Goal: Download file/media

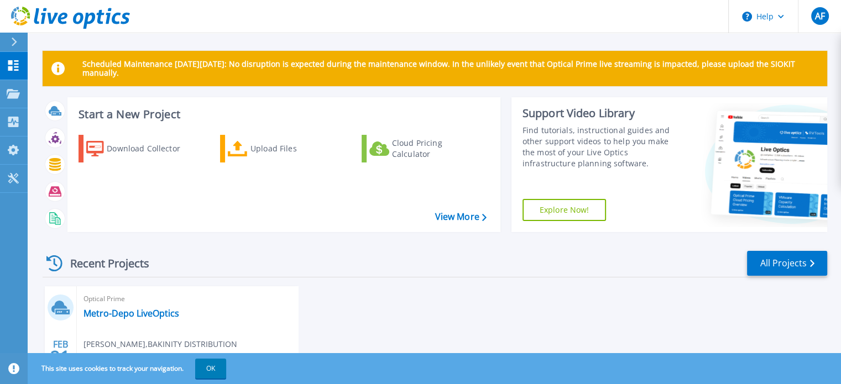
click at [18, 44] on div at bounding box center [19, 42] width 18 height 19
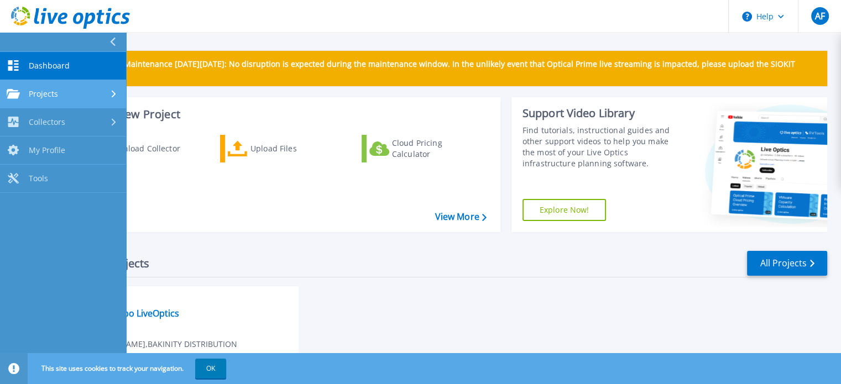
click at [48, 98] on span "Projects" at bounding box center [43, 94] width 29 height 10
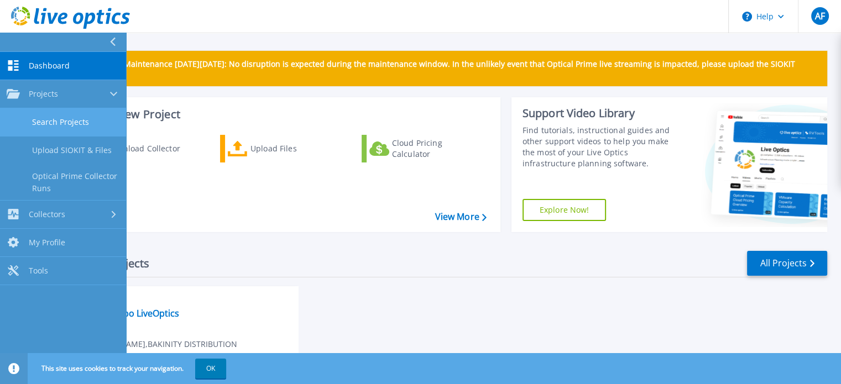
click at [57, 120] on link "Search Projects" at bounding box center [63, 122] width 126 height 28
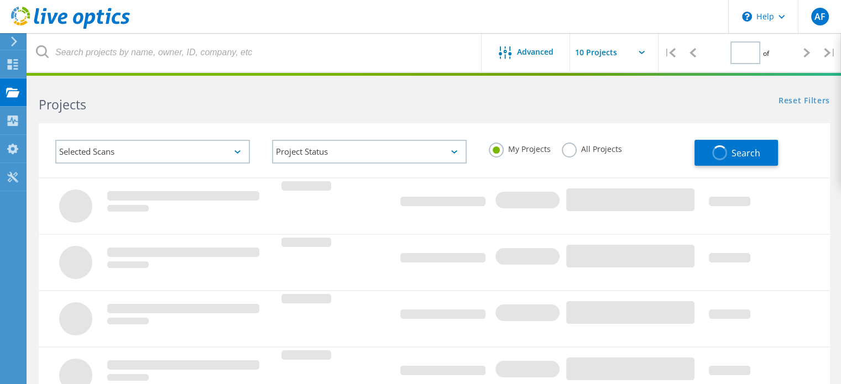
type input "1"
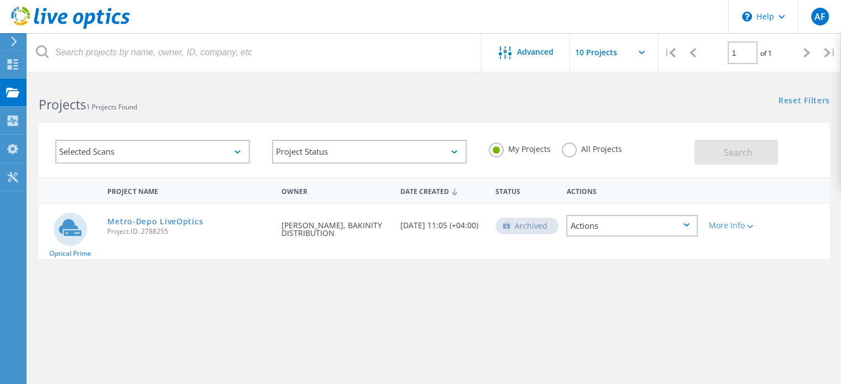
click at [126, 228] on span "Project ID: 2788255" at bounding box center [188, 231] width 163 height 7
click at [162, 218] on link "Metro-Depo LiveOptics" at bounding box center [155, 222] width 96 height 8
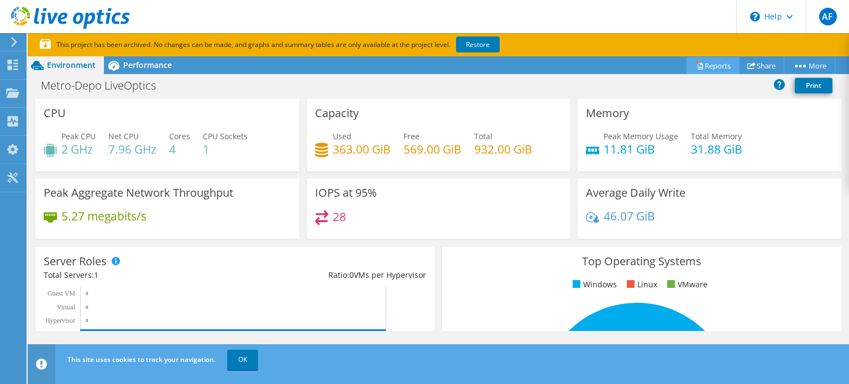
click at [712, 67] on link "Reports" at bounding box center [712, 65] width 53 height 17
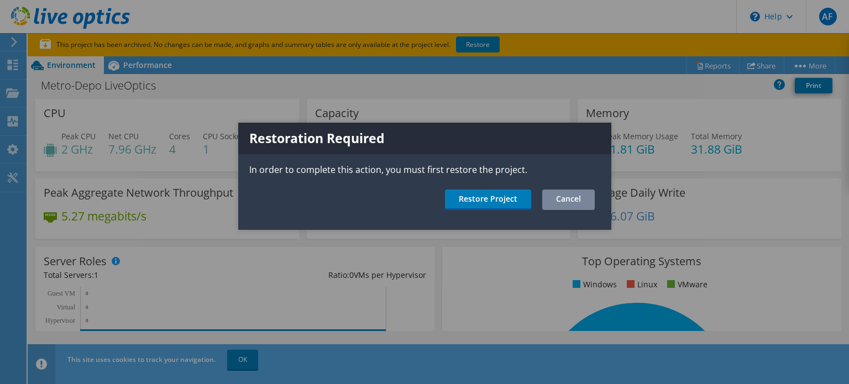
click at [581, 202] on link "Cancel" at bounding box center [568, 200] width 53 height 20
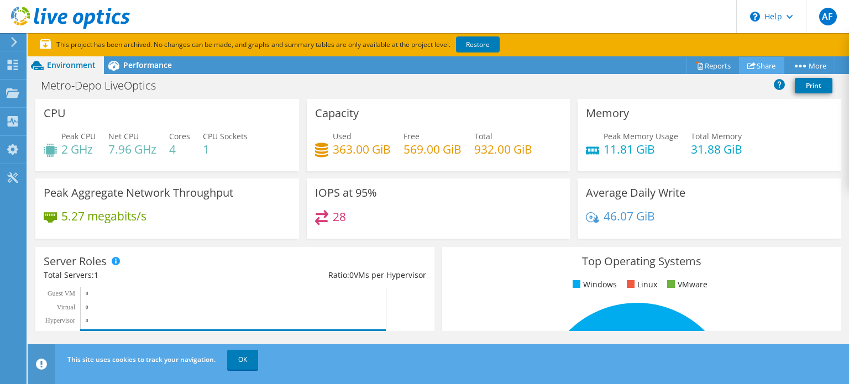
click at [765, 68] on link "Share" at bounding box center [761, 65] width 45 height 17
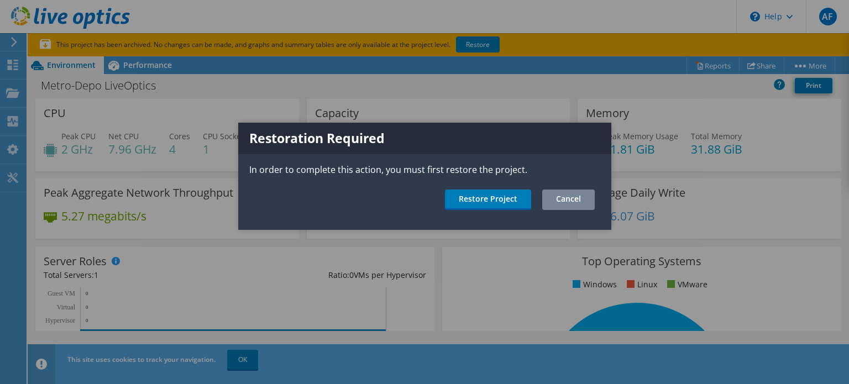
click at [576, 202] on link "Cancel" at bounding box center [568, 200] width 53 height 20
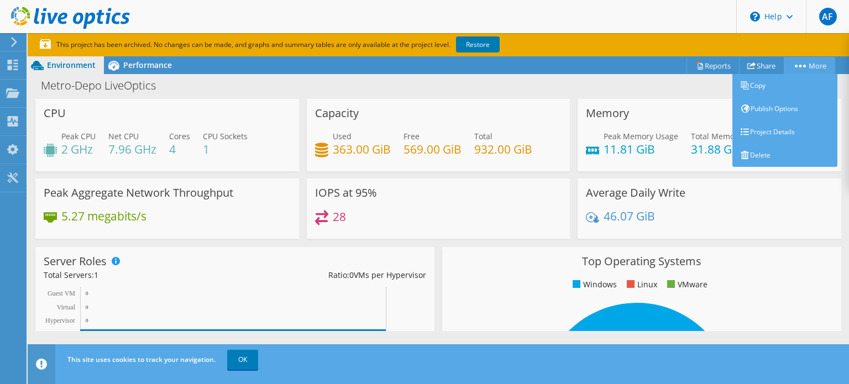
click at [809, 64] on link "More" at bounding box center [809, 65] width 51 height 17
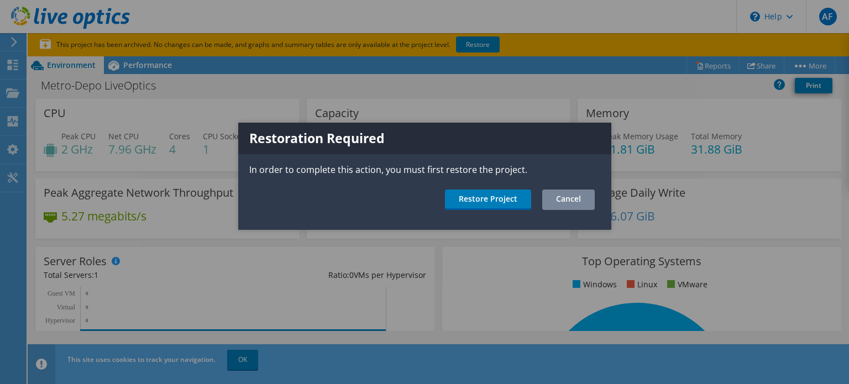
click at [575, 200] on link "Cancel" at bounding box center [568, 200] width 53 height 20
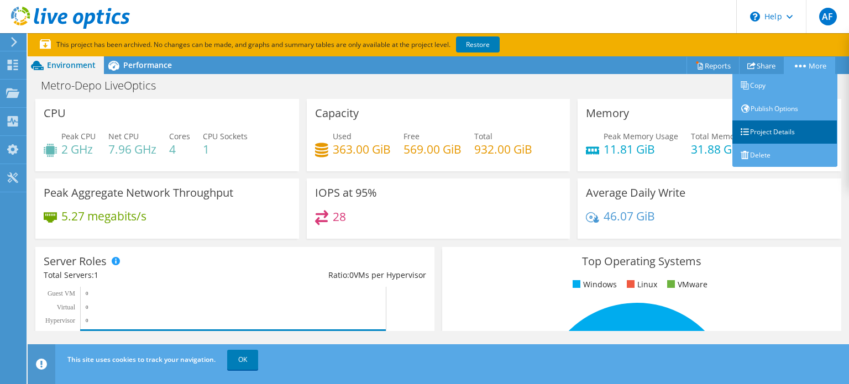
click at [773, 128] on link "Project Details" at bounding box center [784, 131] width 105 height 23
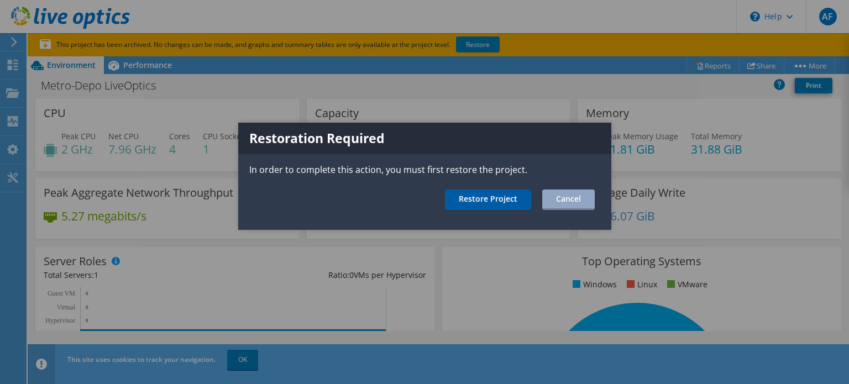
click at [497, 201] on link "Restore Project" at bounding box center [488, 200] width 86 height 20
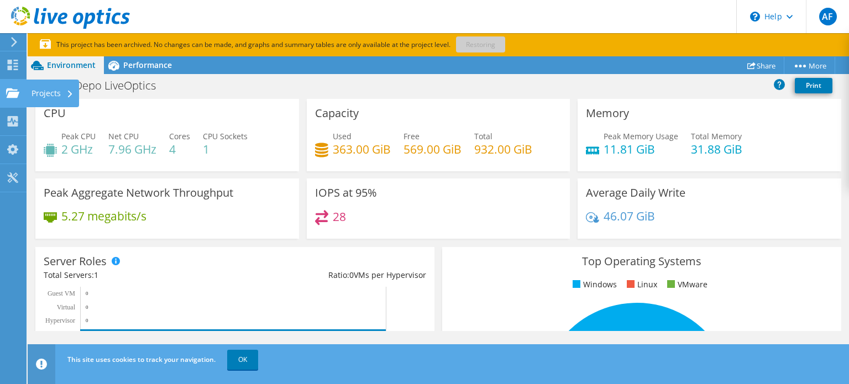
click at [15, 97] on use at bounding box center [12, 92] width 13 height 9
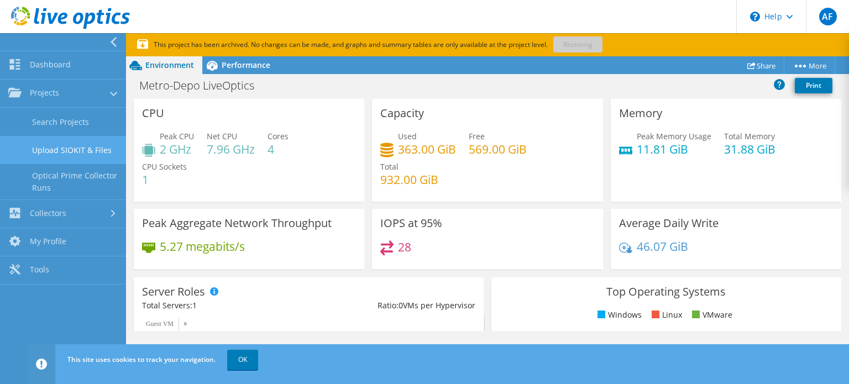
click at [61, 155] on link "Upload SIOKIT & Files" at bounding box center [63, 150] width 126 height 28
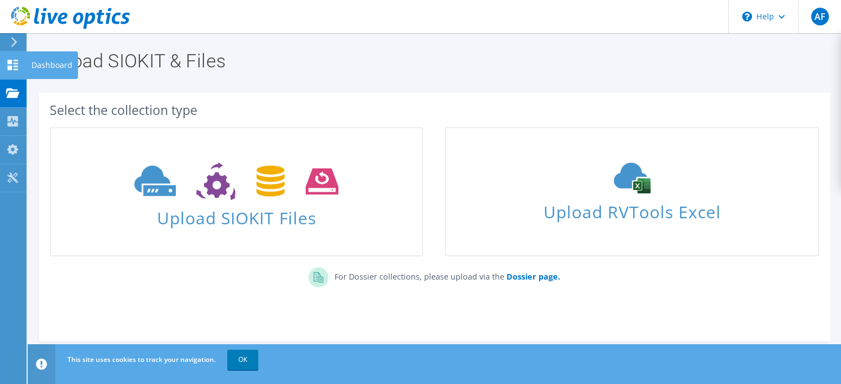
click at [15, 70] on div at bounding box center [12, 66] width 13 height 12
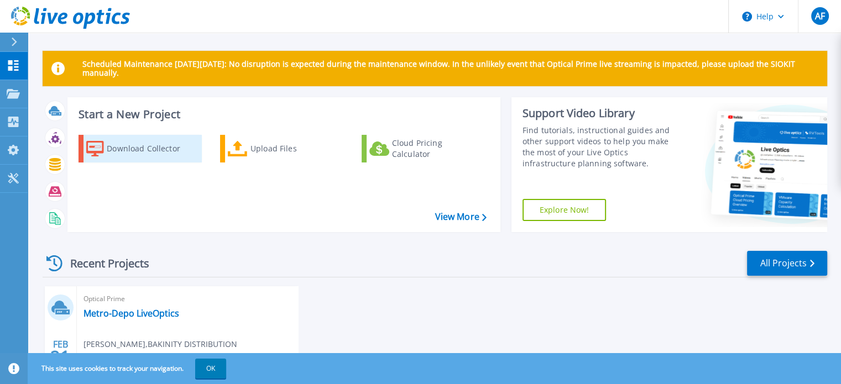
click at [139, 153] on div "Download Collector" at bounding box center [151, 149] width 88 height 22
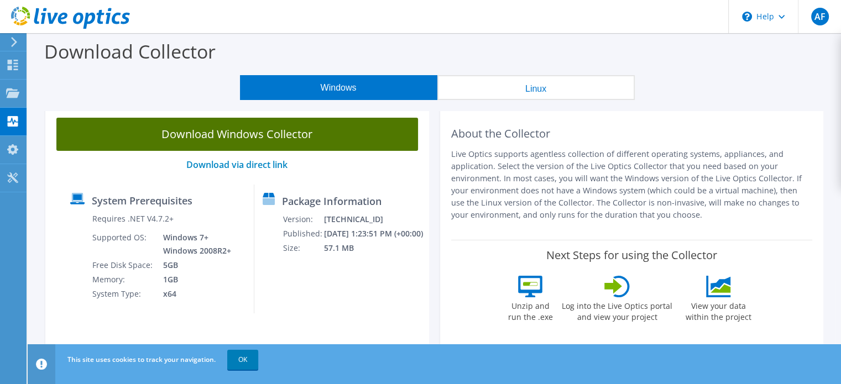
click at [239, 131] on link "Download Windows Collector" at bounding box center [236, 134] width 361 height 33
